Goal: Task Accomplishment & Management: Manage account settings

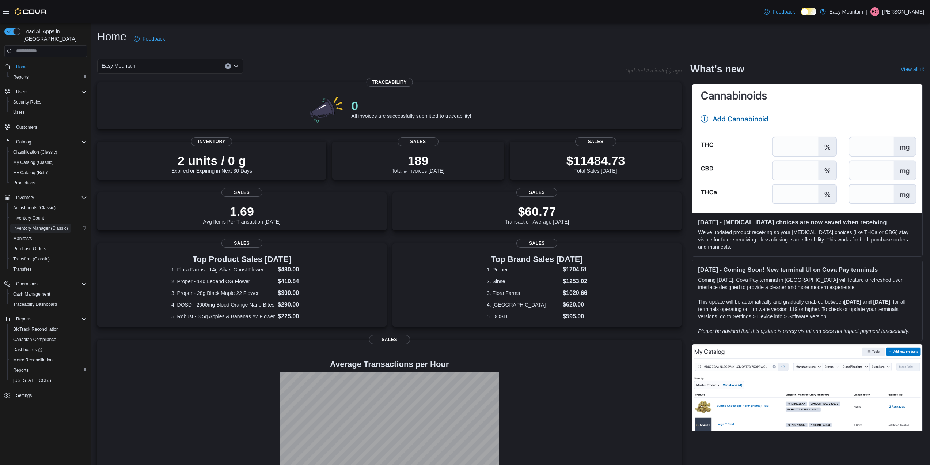
click at [40, 225] on span "Inventory Manager (Classic)" at bounding box center [40, 228] width 55 height 6
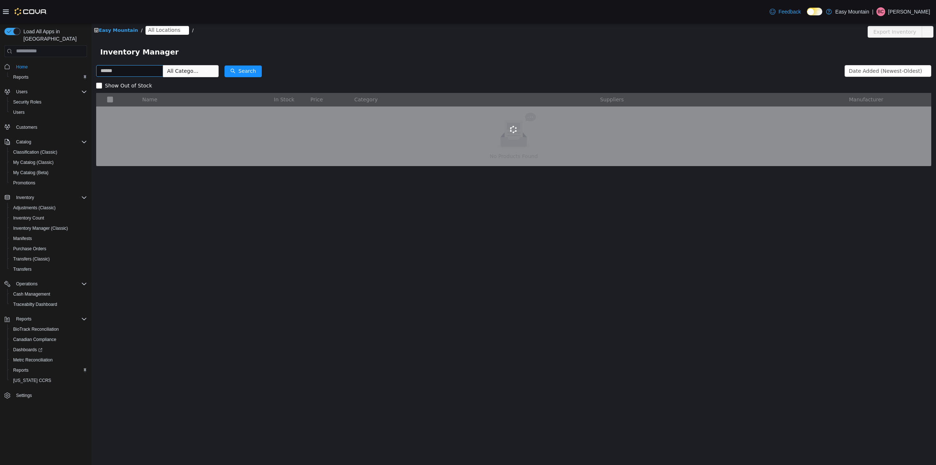
click at [133, 66] on input "text" at bounding box center [129, 71] width 67 height 12
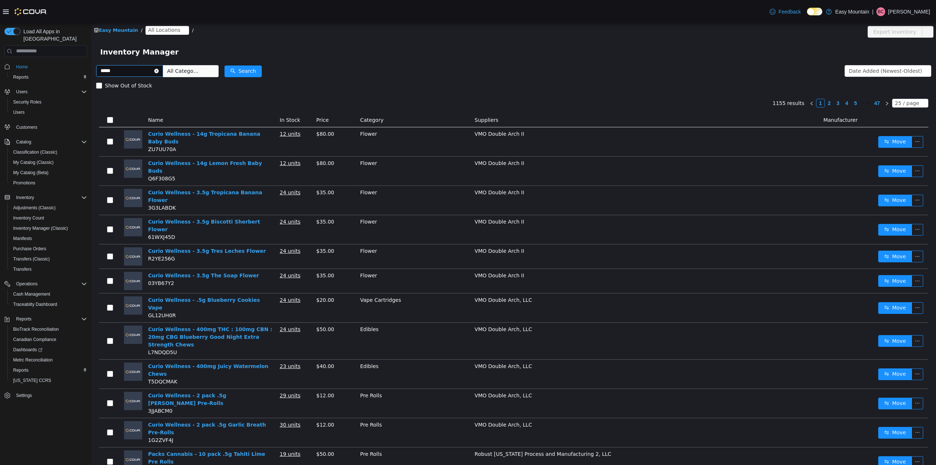
type input "*****"
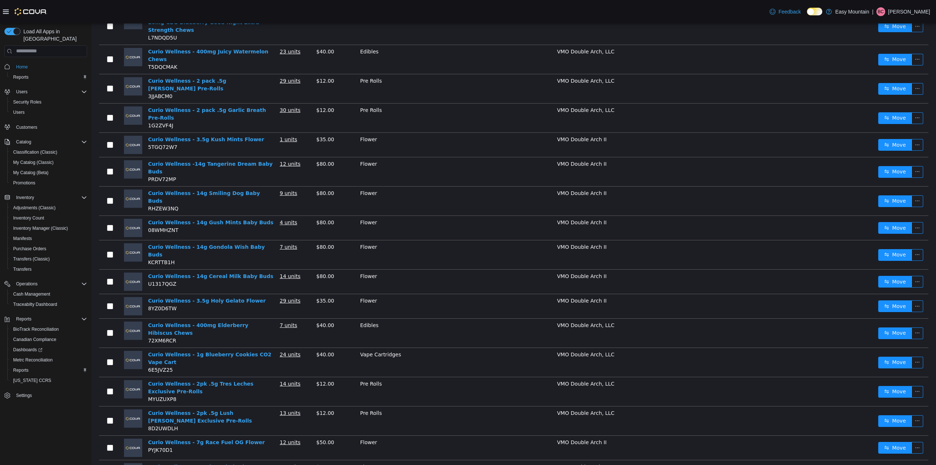
scroll to position [315, 0]
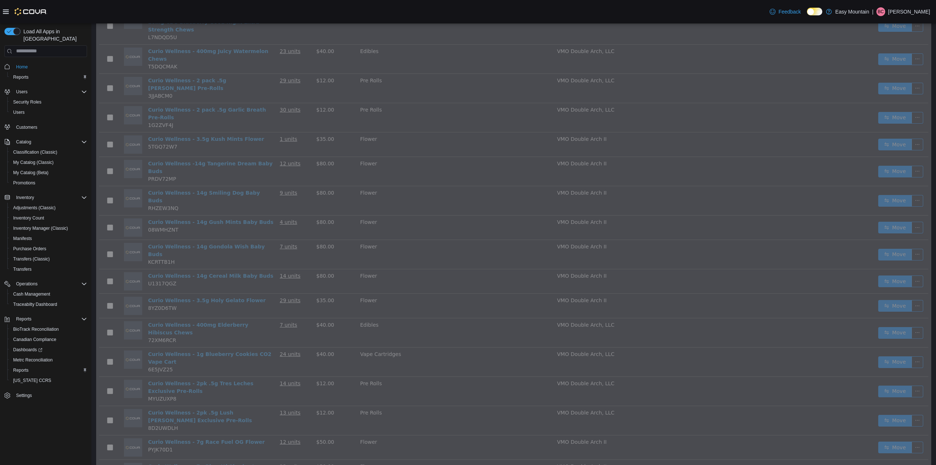
scroll to position [134, 0]
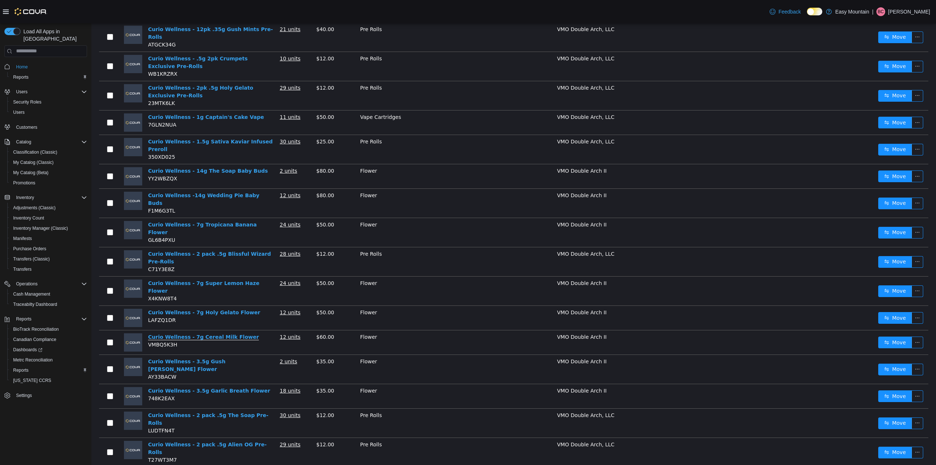
click at [175, 333] on link "Curio Wellness - 7g Cereal Milk Flower" at bounding box center [203, 336] width 111 height 6
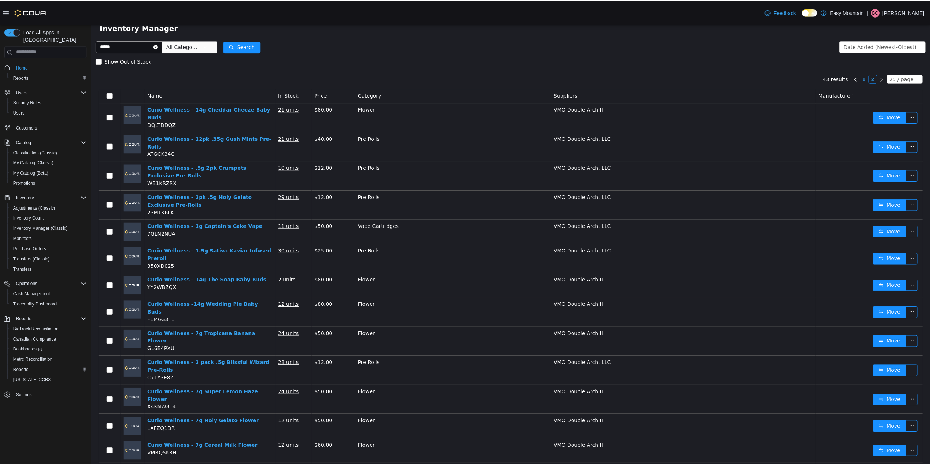
scroll to position [24, 0]
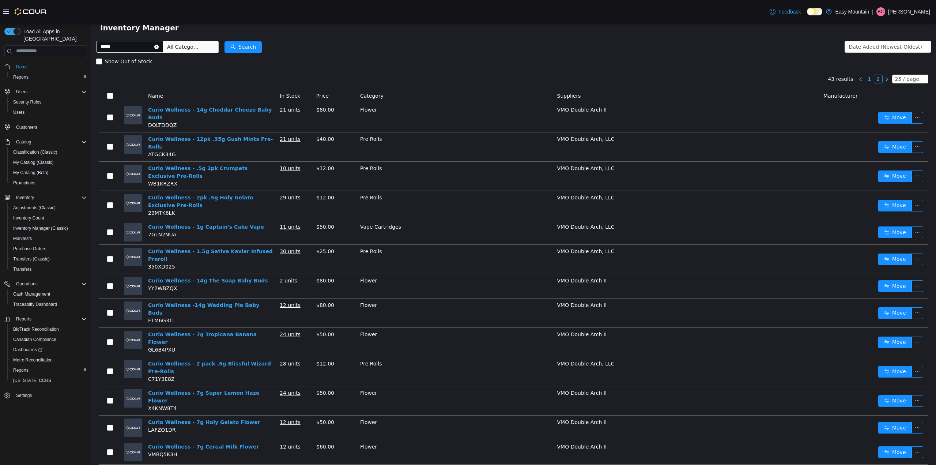
click at [23, 64] on span "Home" at bounding box center [22, 67] width 12 height 6
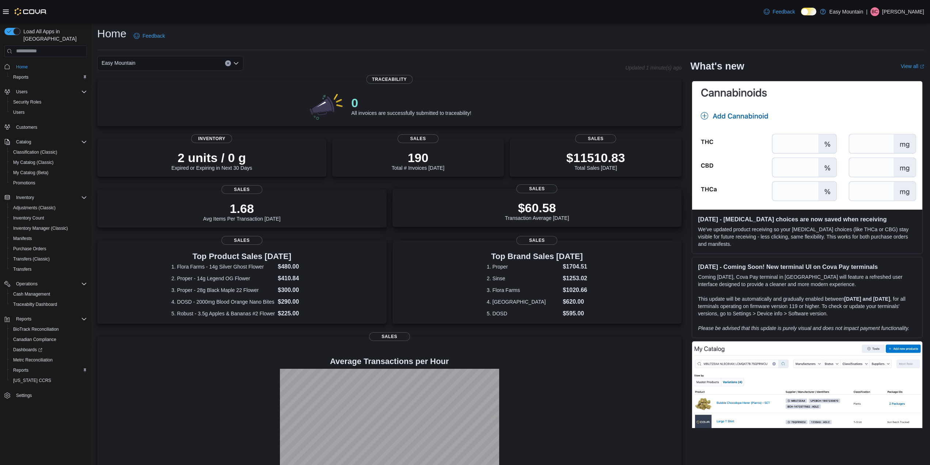
scroll to position [32, 0]
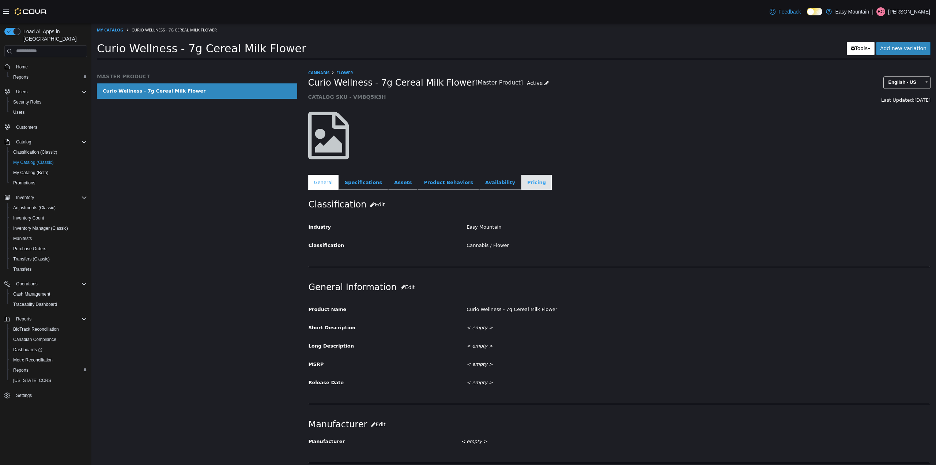
click at [521, 180] on link "Pricing" at bounding box center [536, 181] width 30 height 15
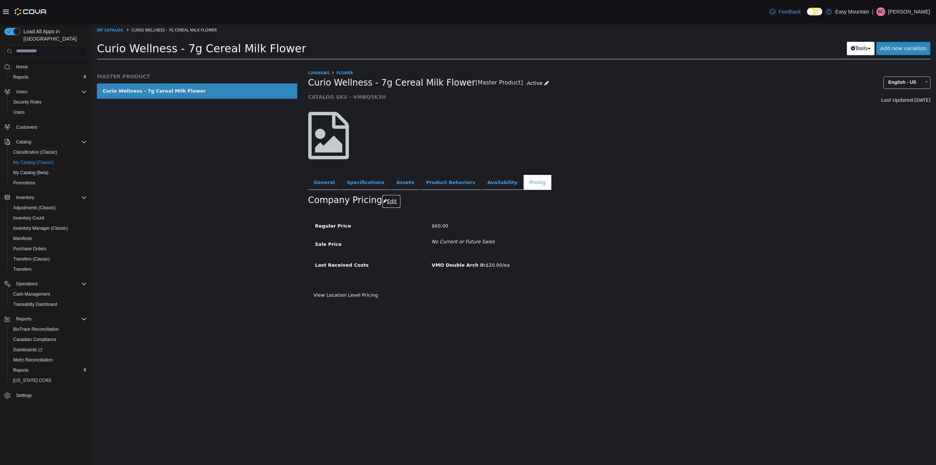
click at [389, 198] on button "Edit" at bounding box center [391, 201] width 19 height 14
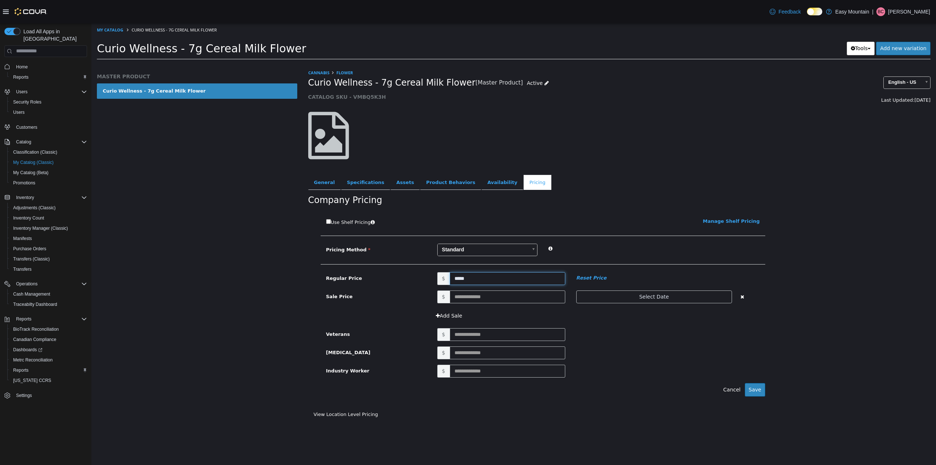
drag, startPoint x: 454, startPoint y: 278, endPoint x: 325, endPoint y: 261, distance: 130.1
click at [325, 261] on div "Pricing Method Standard * Regular Price $ ***** Reset Price Sale Price $ Select…" at bounding box center [543, 253] width 445 height 21
type input "**"
click at [589, 147] on div at bounding box center [620, 135] width 634 height 63
click at [758, 392] on button "Save" at bounding box center [755, 389] width 20 height 14
